Goal: Use online tool/utility: Utilize a website feature to perform a specific function

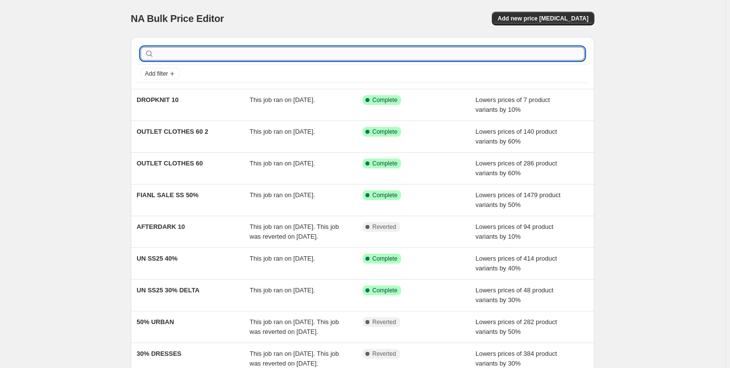
click at [244, 51] on input "text" at bounding box center [370, 54] width 429 height 14
type input "JE"
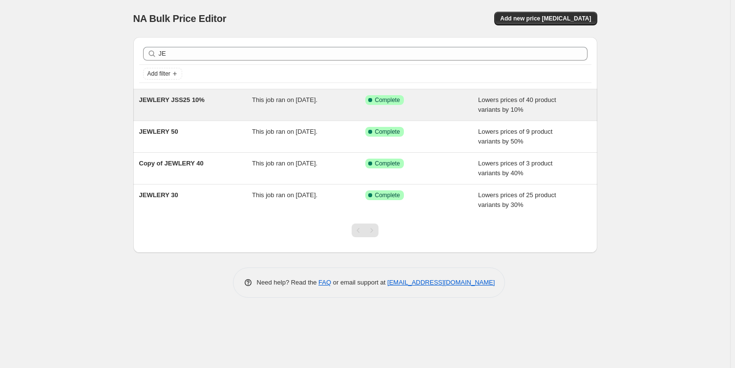
click at [183, 101] on span "JEWLERY JSS25 10%" at bounding box center [171, 99] width 65 height 7
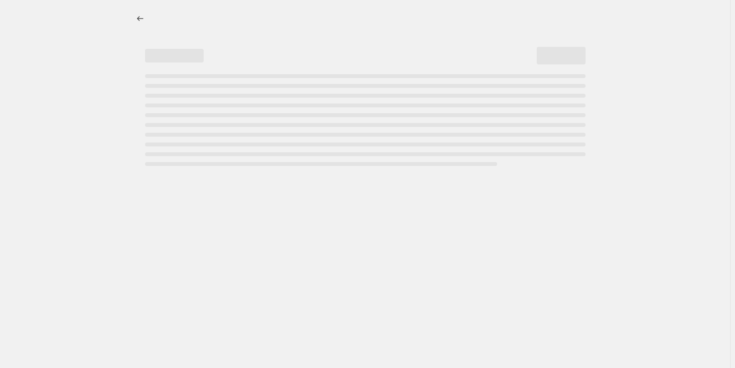
select select "percentage"
select select "tag"
select select "product_type"
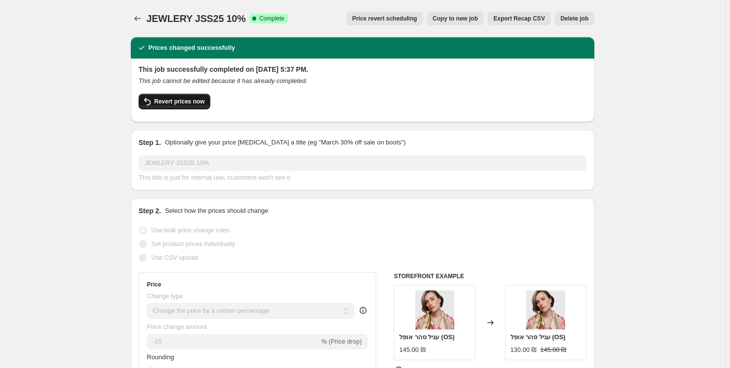
click at [178, 99] on span "Revert prices now" at bounding box center [179, 102] width 50 height 8
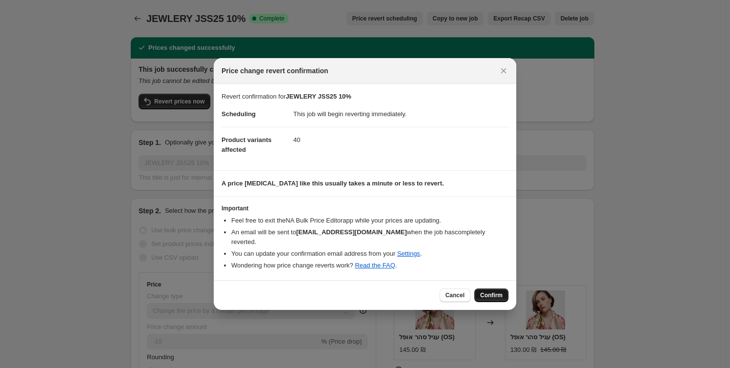
click at [490, 291] on span "Confirm" at bounding box center [491, 295] width 22 height 8
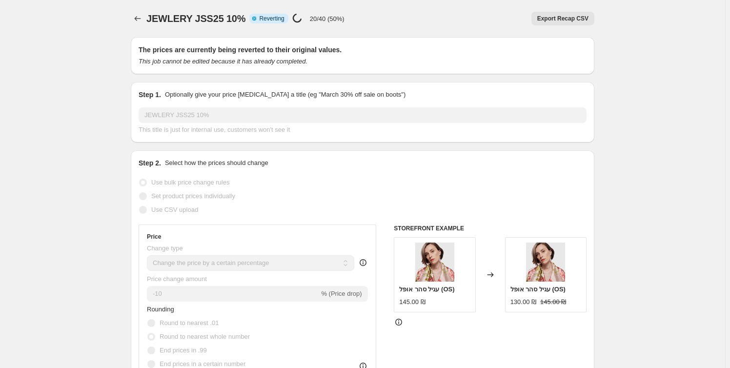
select select "percentage"
select select "tag"
select select "product_type"
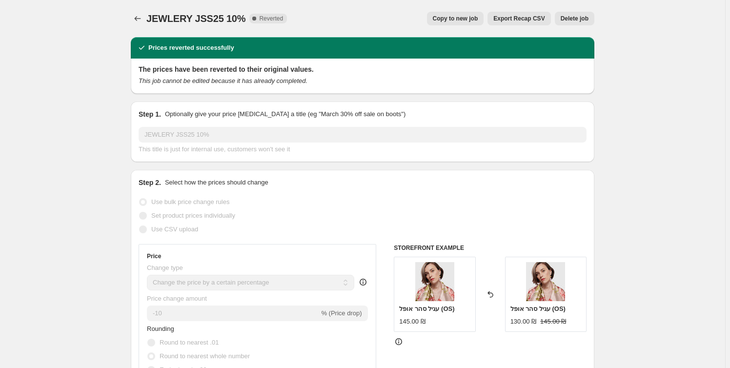
click at [470, 19] on span "Copy to new job" at bounding box center [455, 19] width 45 height 8
select select "percentage"
select select "tag"
select select "product_type"
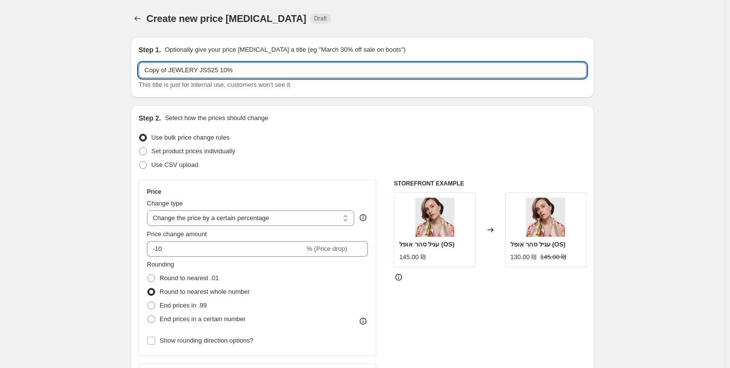
click at [217, 69] on input "Copy of JEWLERY JSS25 10%" at bounding box center [363, 70] width 448 height 16
drag, startPoint x: 171, startPoint y: 70, endPoint x: 117, endPoint y: 66, distance: 54.3
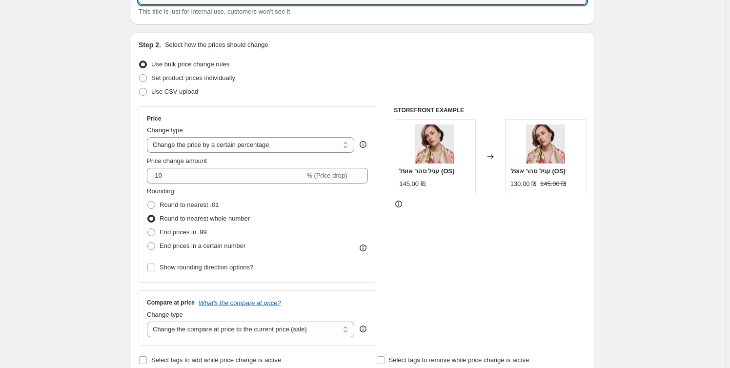
scroll to position [88, 0]
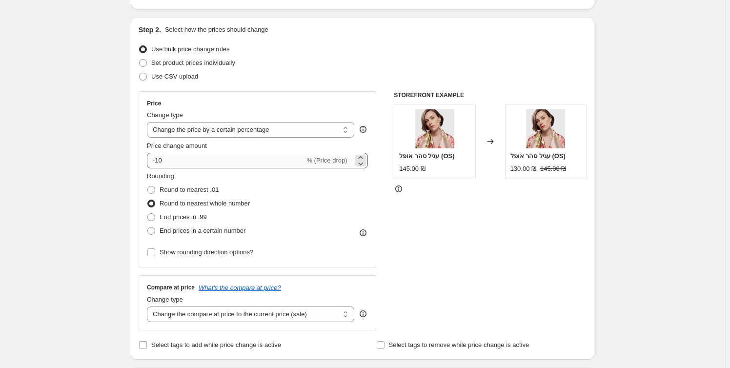
type input "JEWLERY JSS25 30%"
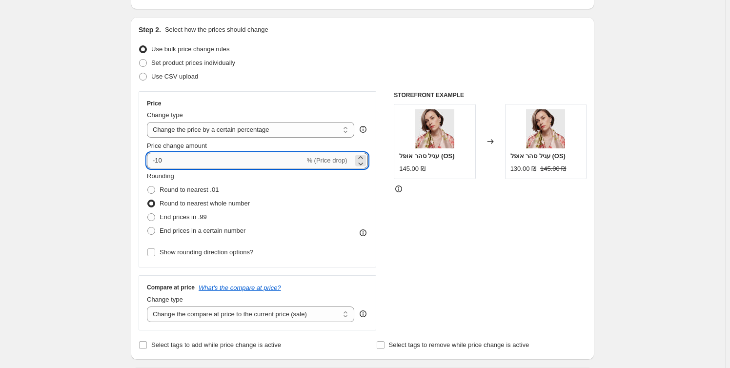
click at [157, 161] on input "-10" at bounding box center [226, 161] width 158 height 16
type input "-30"
click at [193, 254] on span "Show rounding direction options?" at bounding box center [207, 251] width 94 height 7
click at [155, 254] on input "Show rounding direction options?" at bounding box center [151, 252] width 8 height 8
checkbox input "true"
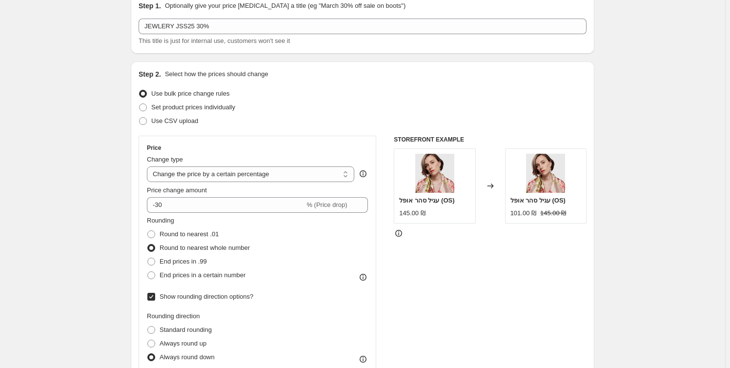
scroll to position [0, 0]
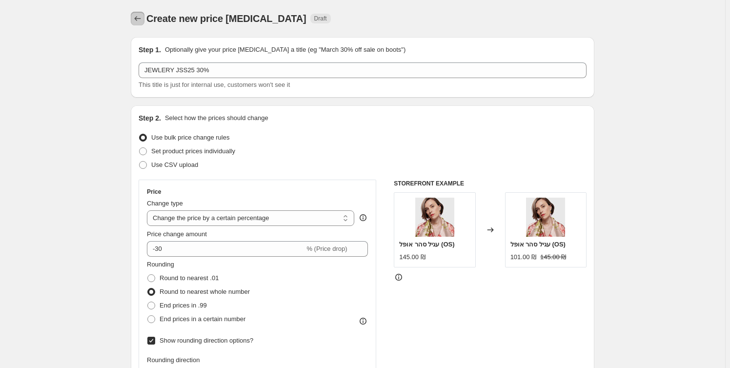
click at [140, 20] on icon "Price change jobs" at bounding box center [138, 19] width 10 height 10
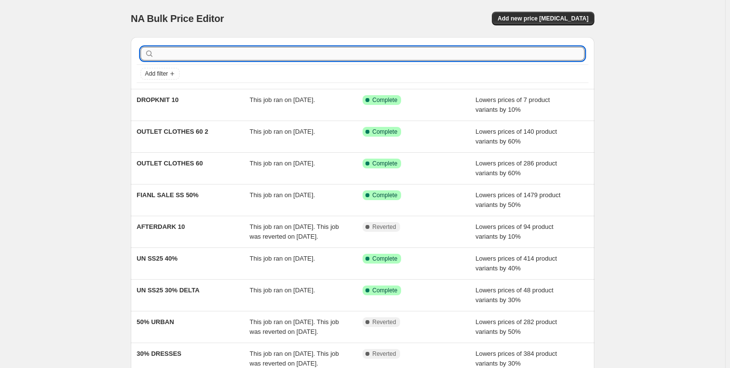
click at [196, 53] on input "text" at bounding box center [370, 54] width 429 height 14
type input "J"
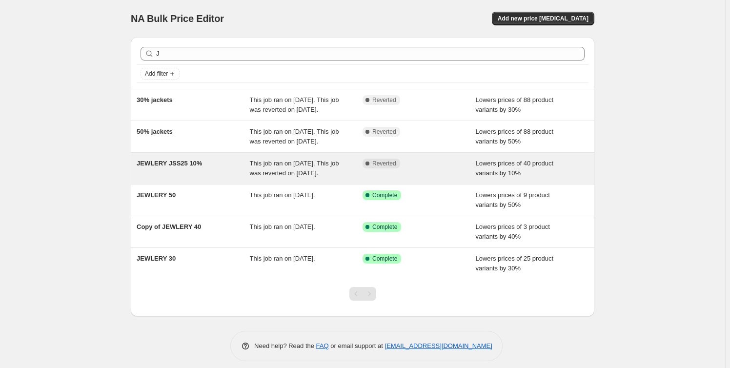
click at [184, 167] on span "JEWLERY JSS25 10%" at bounding box center [169, 163] width 65 height 7
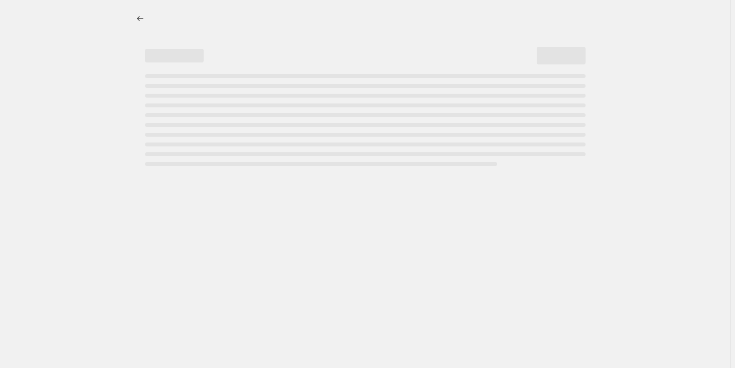
select select "percentage"
select select "tag"
select select "product_type"
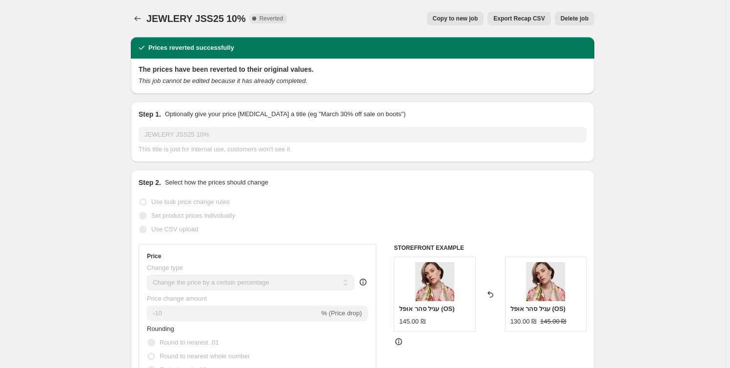
click at [461, 17] on span "Copy to new job" at bounding box center [455, 19] width 45 height 8
select select "percentage"
select select "tag"
select select "product_type"
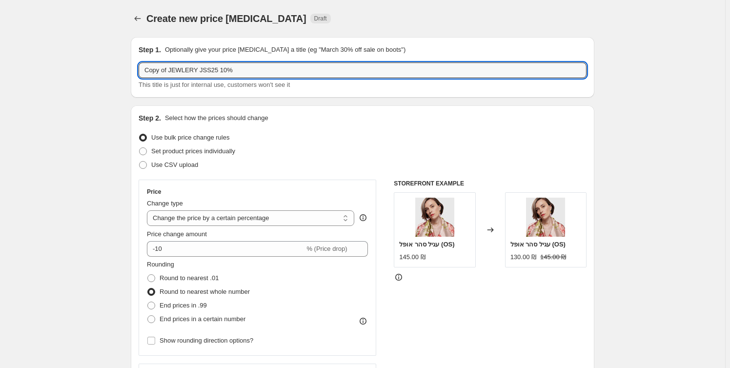
drag, startPoint x: 167, startPoint y: 69, endPoint x: 125, endPoint y: 66, distance: 41.6
click at [192, 68] on input "JEWLERY JSS25 10%" at bounding box center [363, 70] width 448 height 16
type input "JEWLERY JSS25 30%"
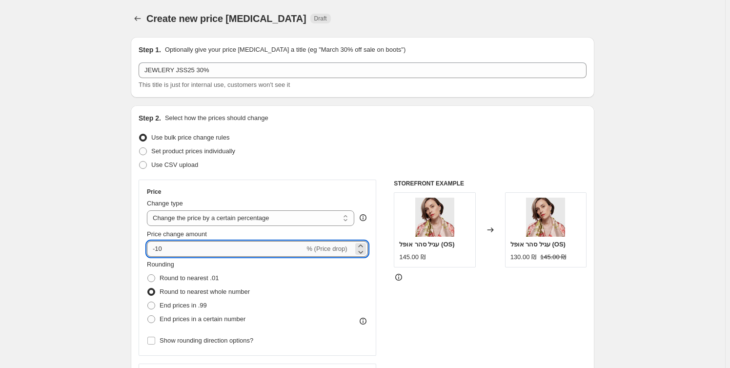
click at [160, 247] on input "-10" at bounding box center [226, 249] width 158 height 16
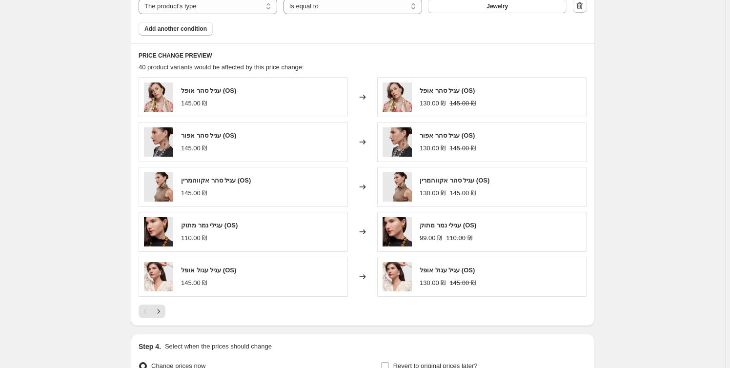
scroll to position [643, 0]
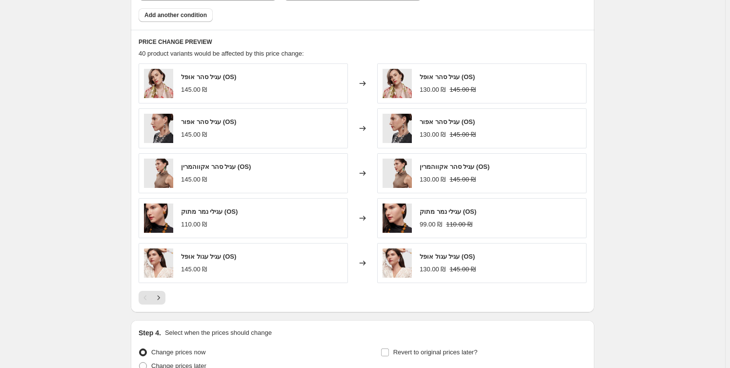
type input "-30"
click at [160, 296] on icon "Next" at bounding box center [159, 297] width 2 height 4
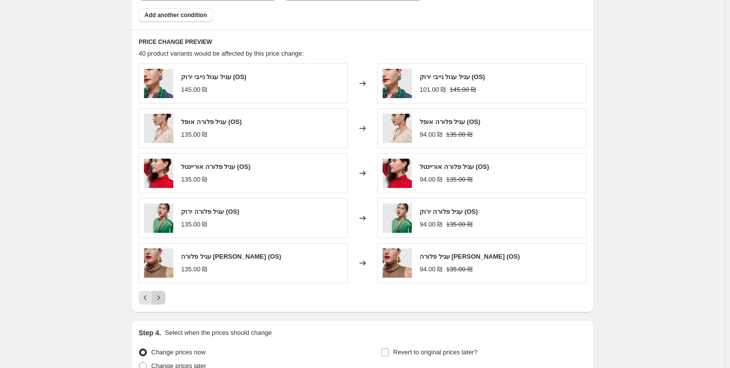
click at [160, 296] on icon "Next" at bounding box center [159, 297] width 2 height 4
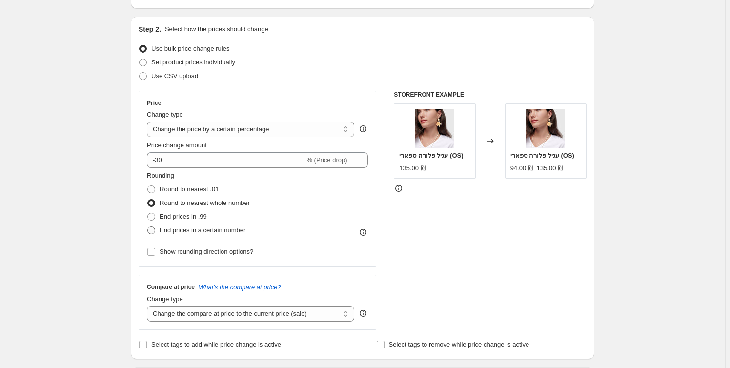
scroll to position [117, 0]
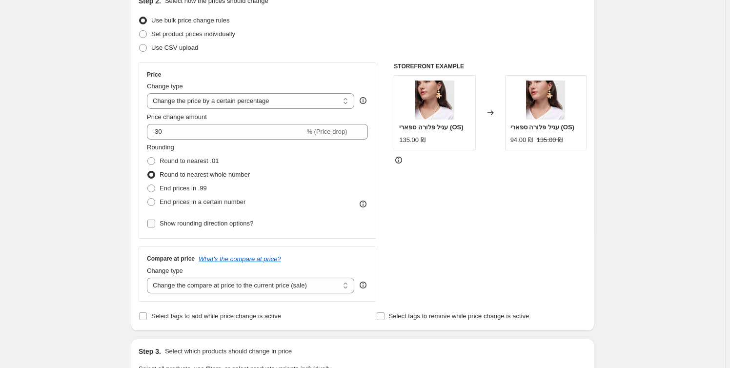
click at [208, 220] on span "Show rounding direction options?" at bounding box center [207, 223] width 94 height 7
click at [155, 220] on input "Show rounding direction options?" at bounding box center [151, 224] width 8 height 8
checkbox input "true"
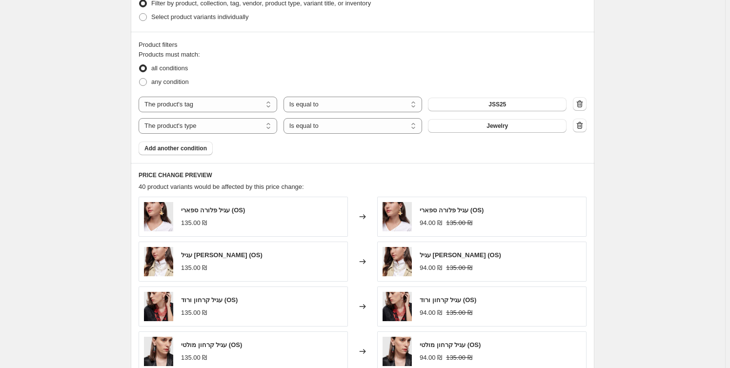
scroll to position [799, 0]
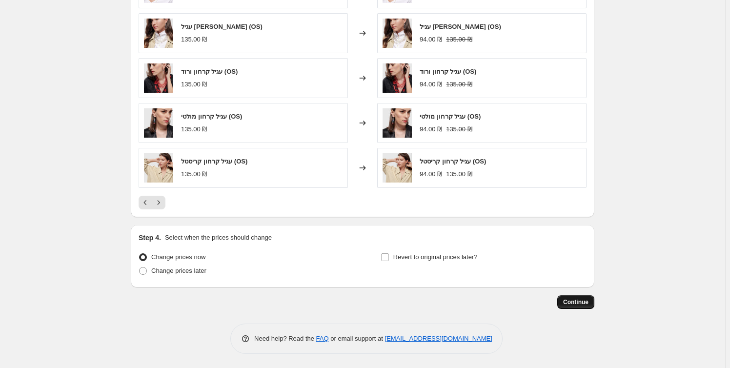
click at [586, 297] on button "Continue" at bounding box center [575, 302] width 37 height 14
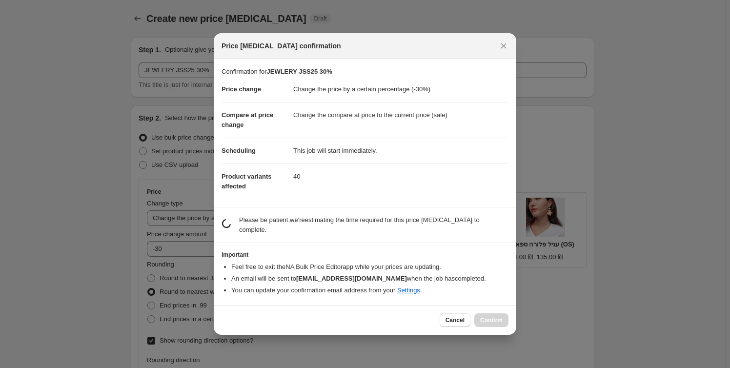
scroll to position [0, 0]
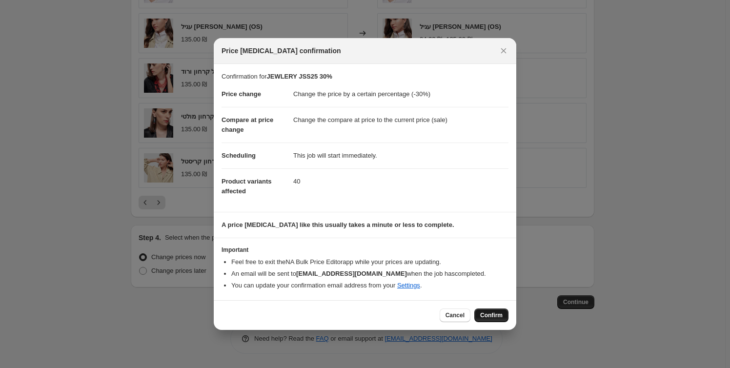
click at [489, 311] on span "Confirm" at bounding box center [491, 315] width 22 height 8
type input "JEWLERY JSS25 30%"
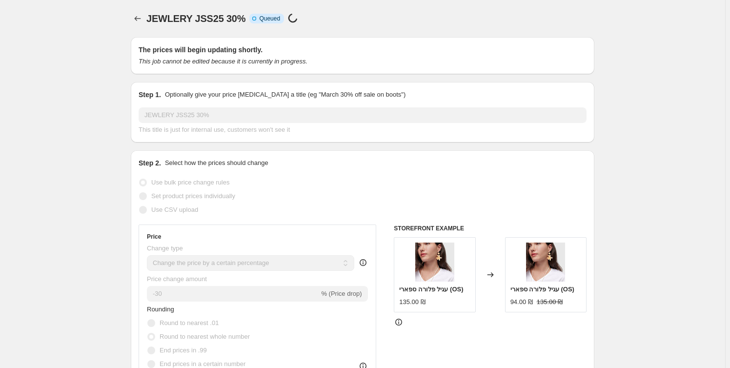
scroll to position [799, 0]
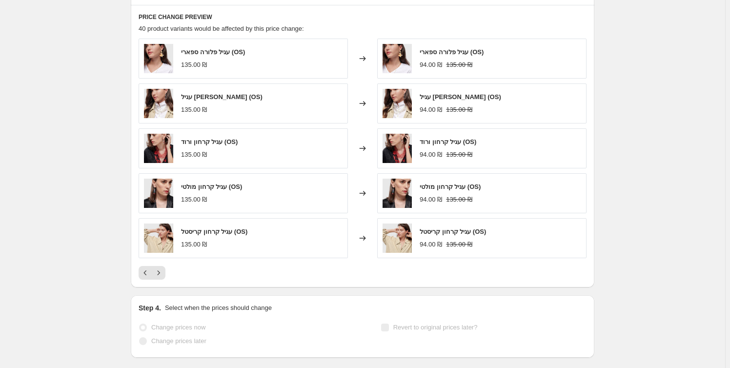
select select "percentage"
select select "tag"
select select "product_type"
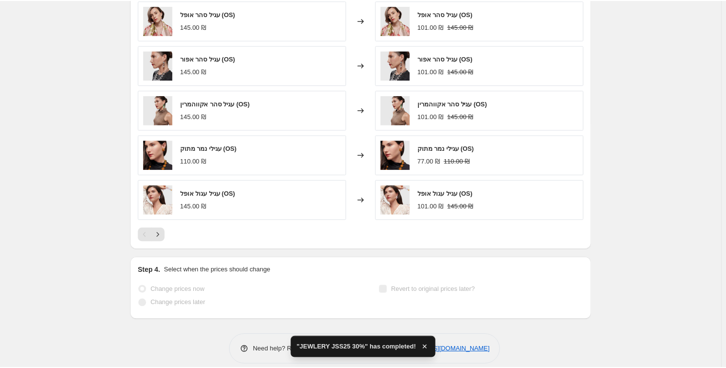
scroll to position [0, 0]
